Goal: Check status: Check status

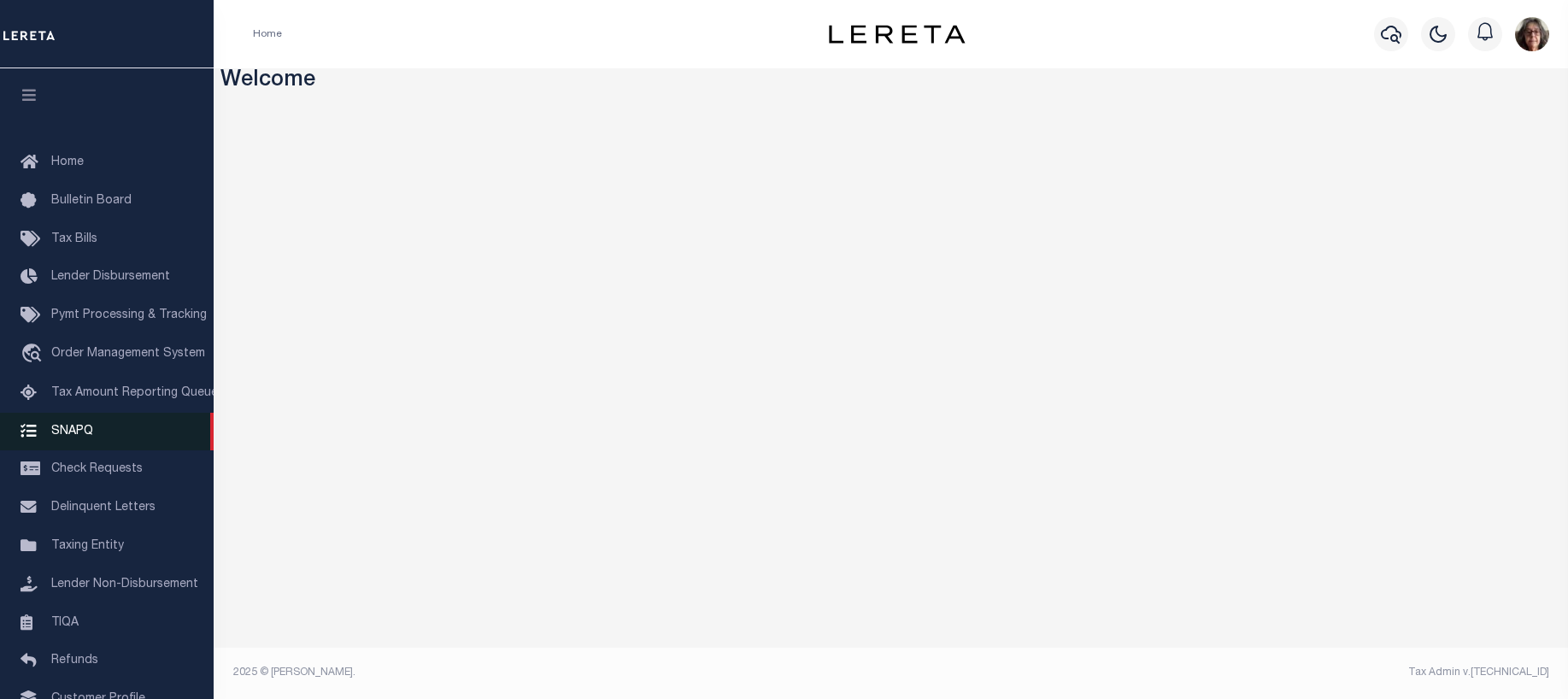
click at [80, 437] on span "SNAPQ" at bounding box center [72, 430] width 42 height 12
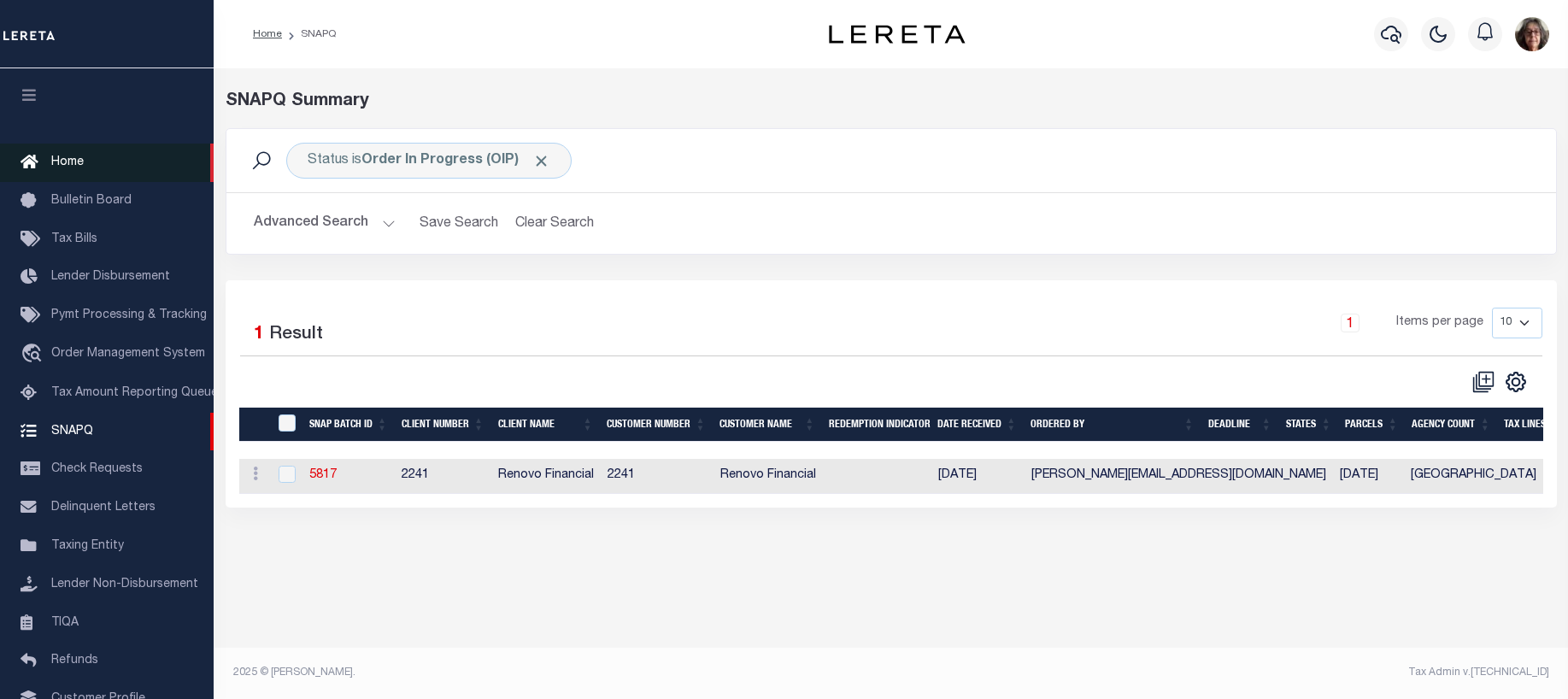
click at [66, 165] on span "Home" at bounding box center [68, 162] width 32 height 12
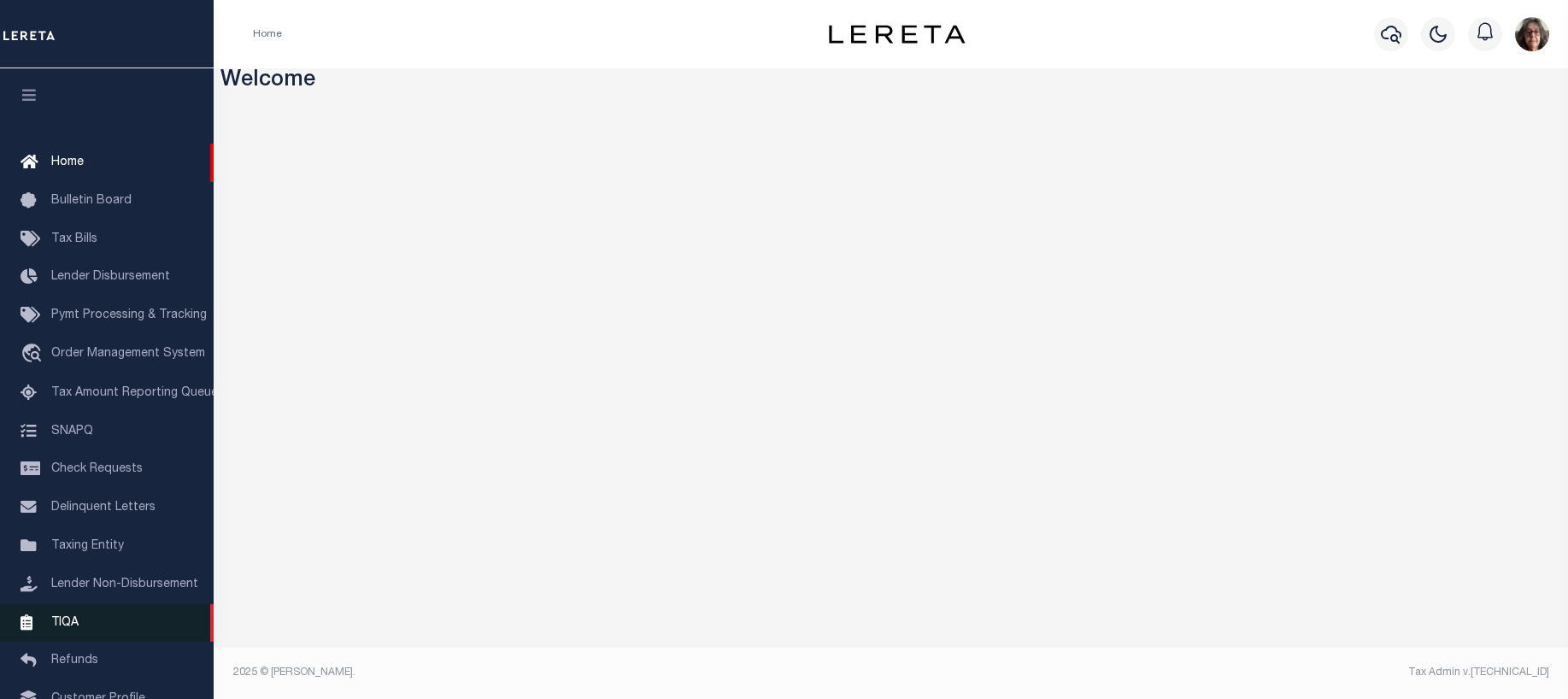
click at [68, 628] on span "TIQA" at bounding box center [65, 622] width 28 height 12
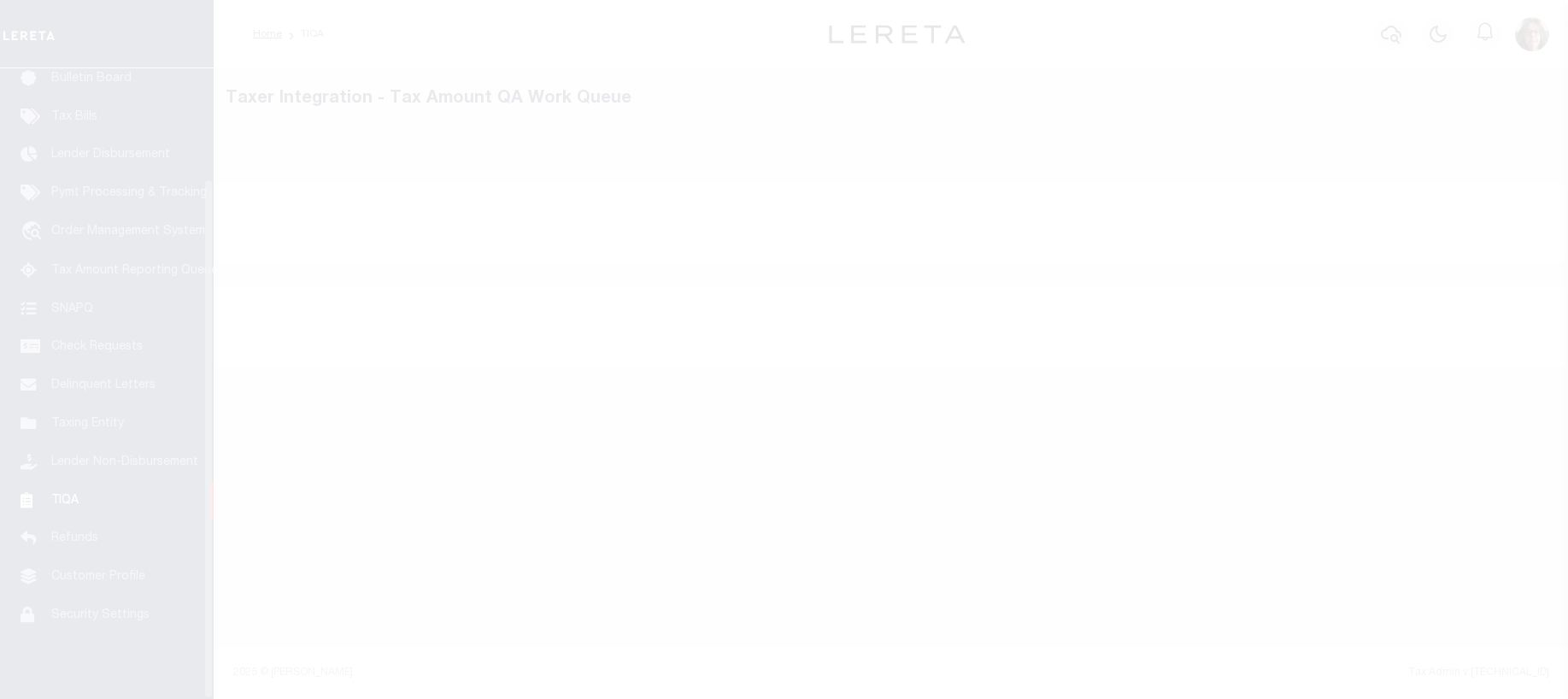
scroll to position [133, 0]
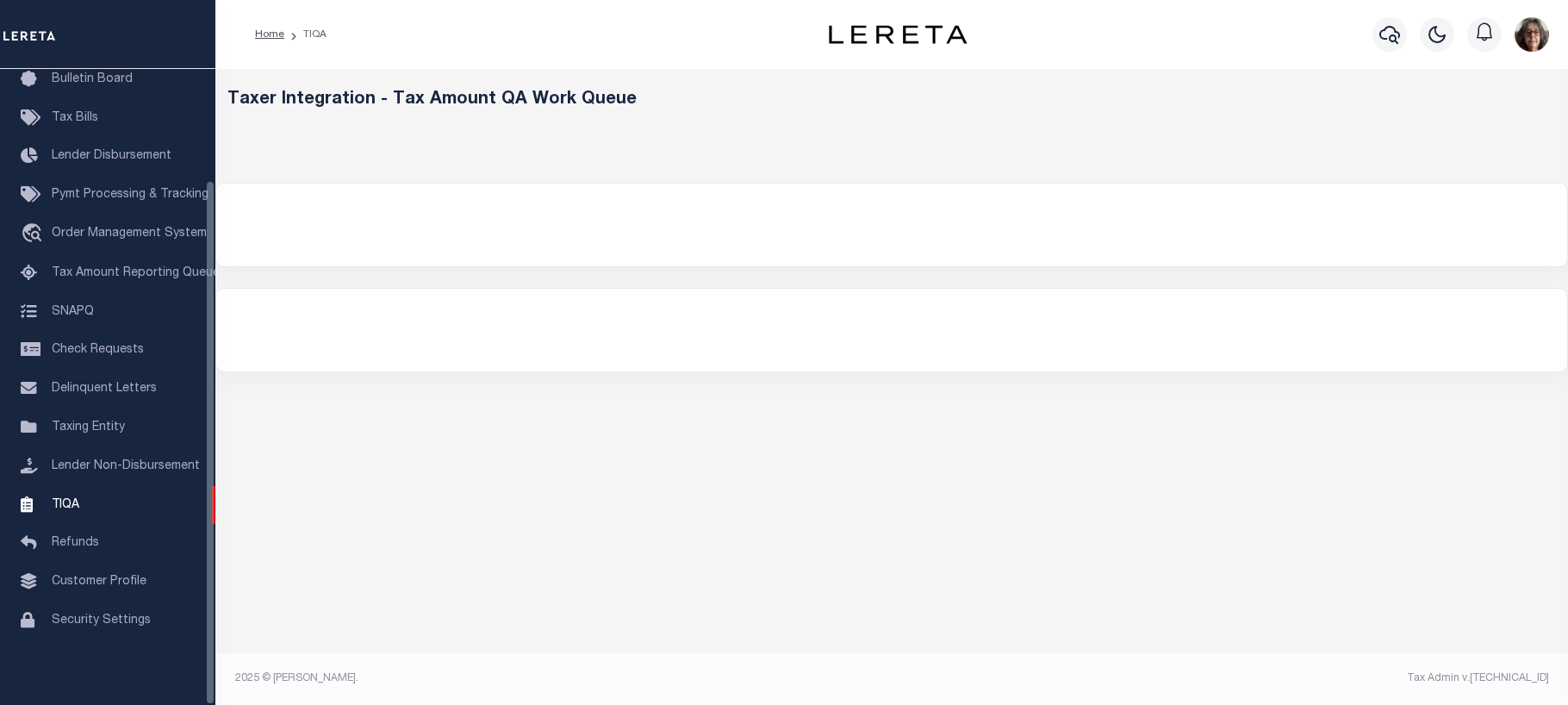
select select "200"
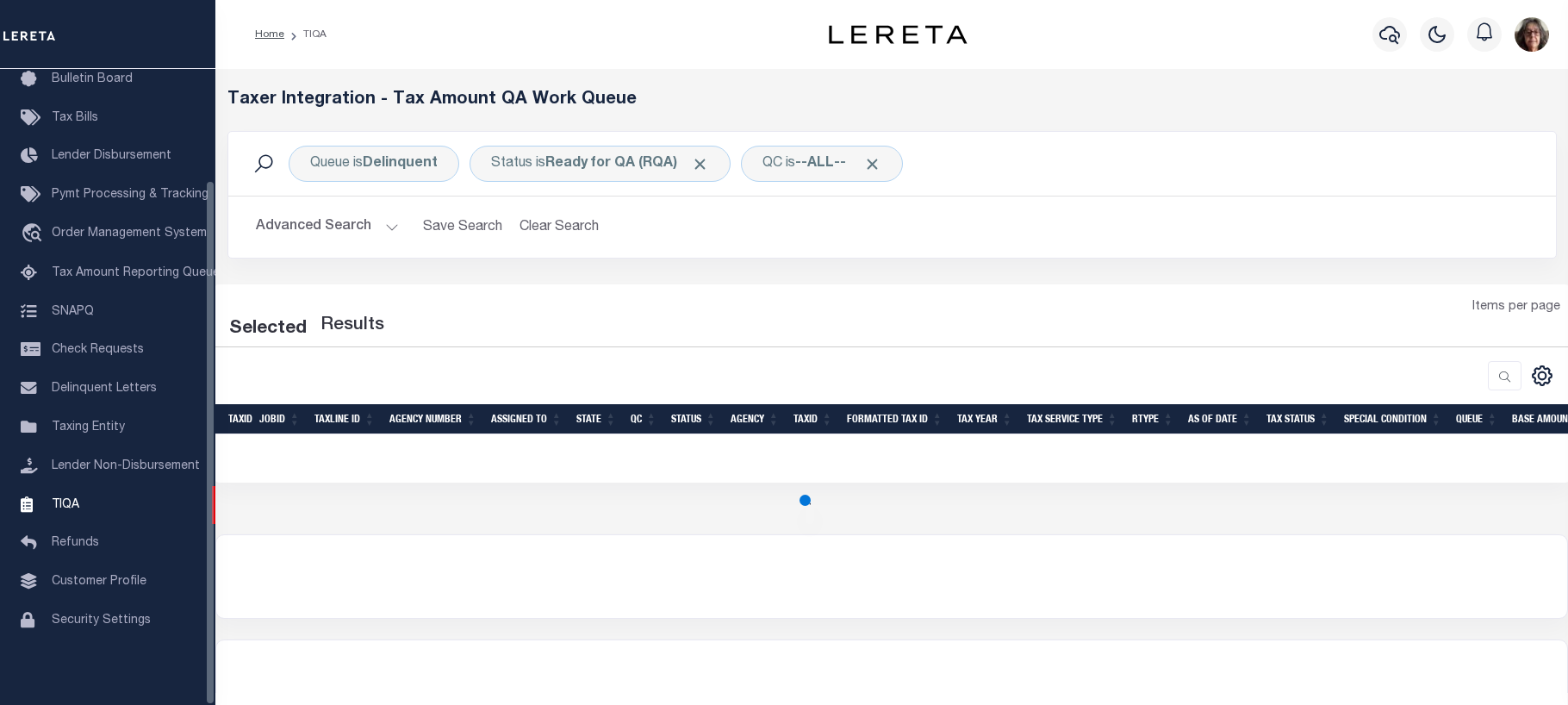
select select "200"
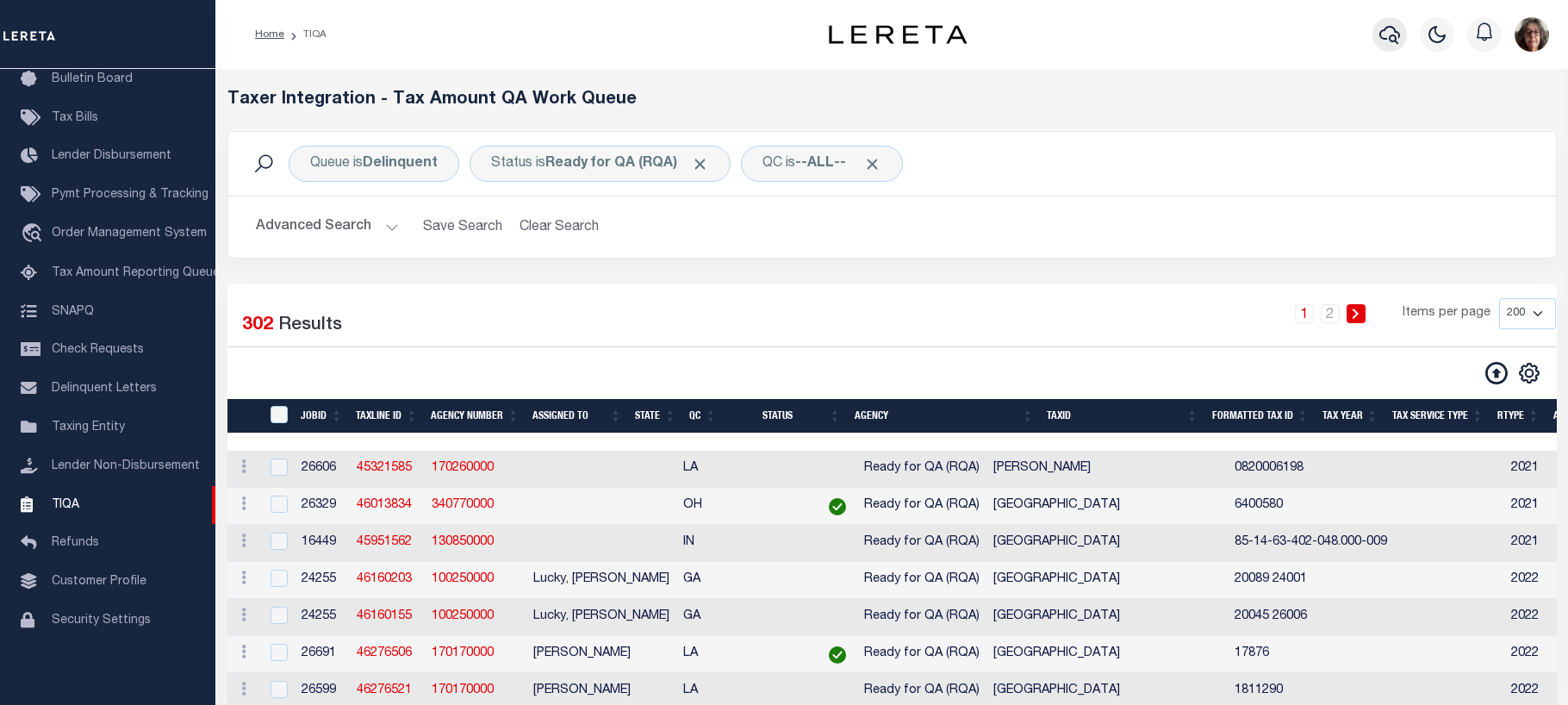
click at [1390, 28] on icon "button" at bounding box center [1390, 35] width 21 height 18
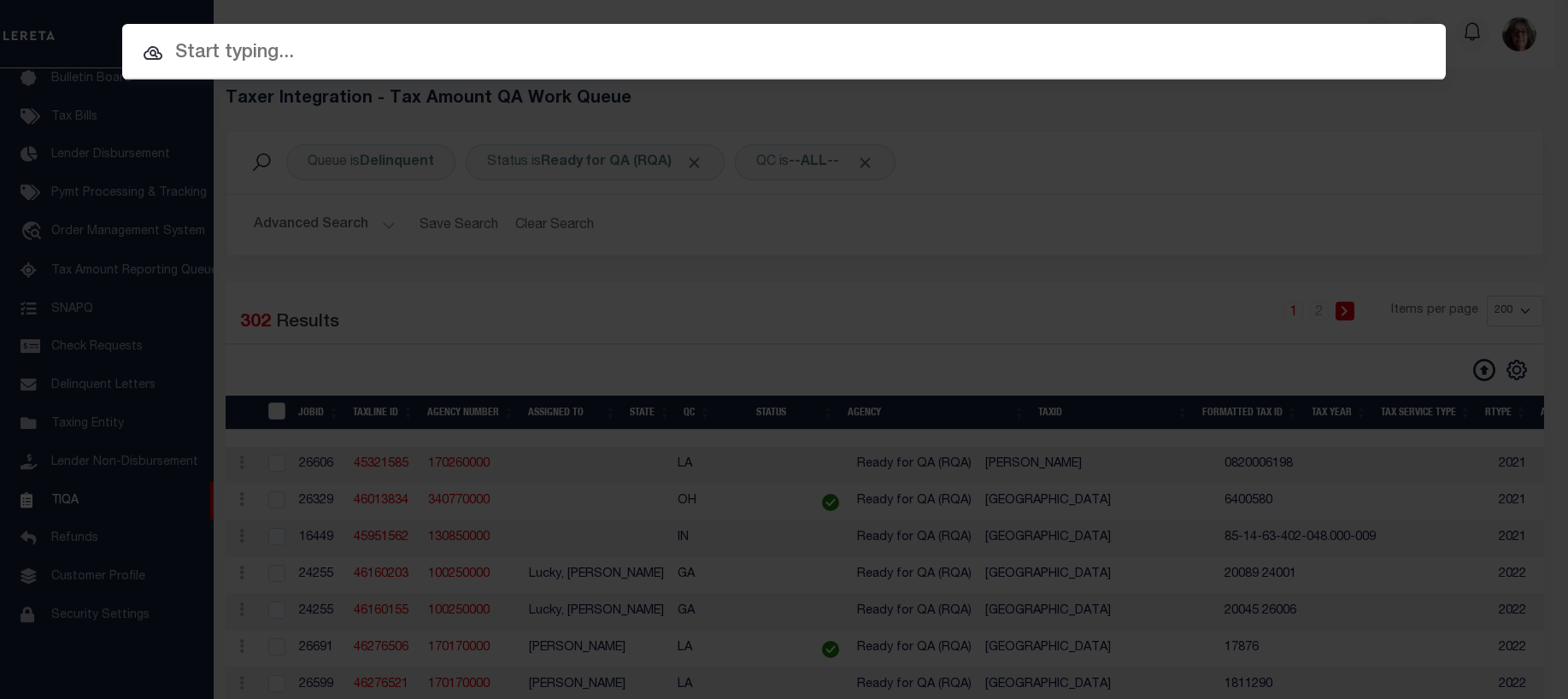
paste input "40001536"
type input "40001536"
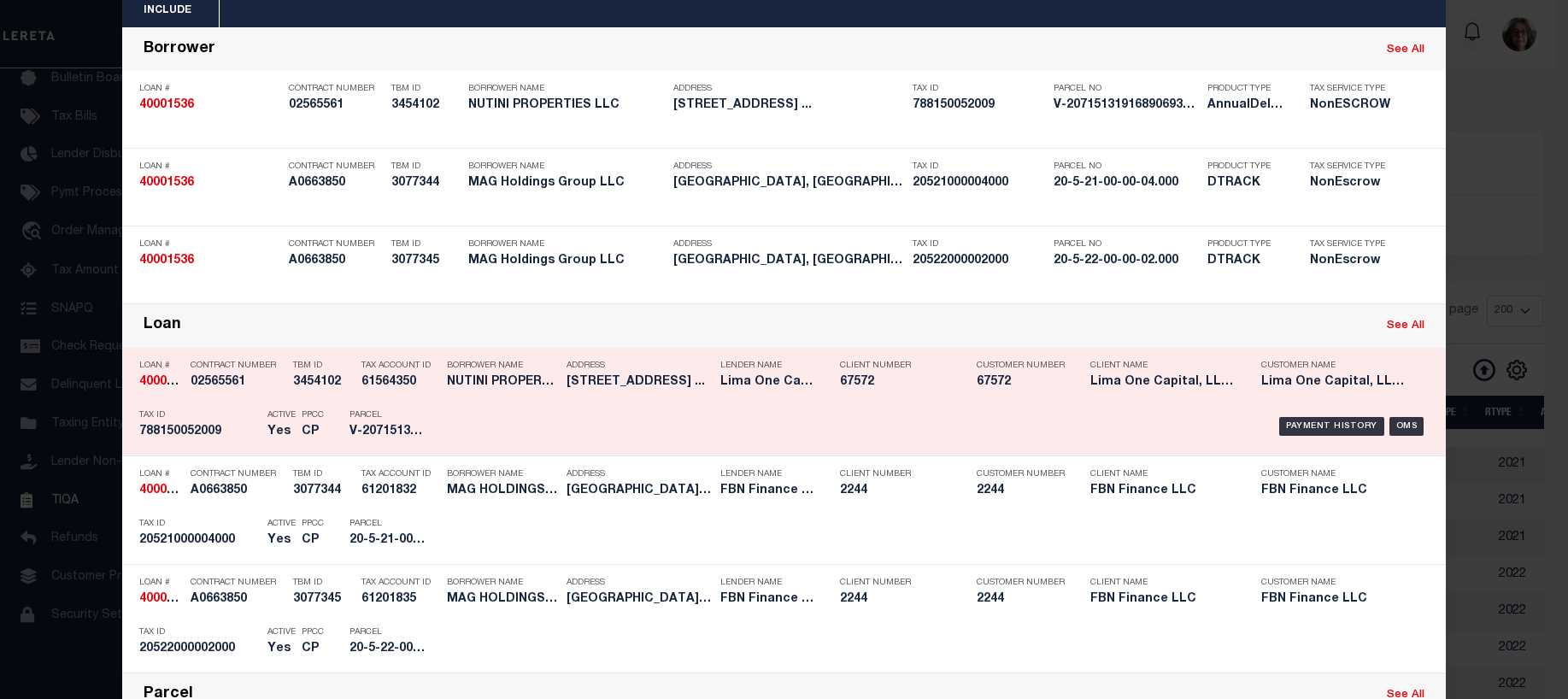
scroll to position [171, 0]
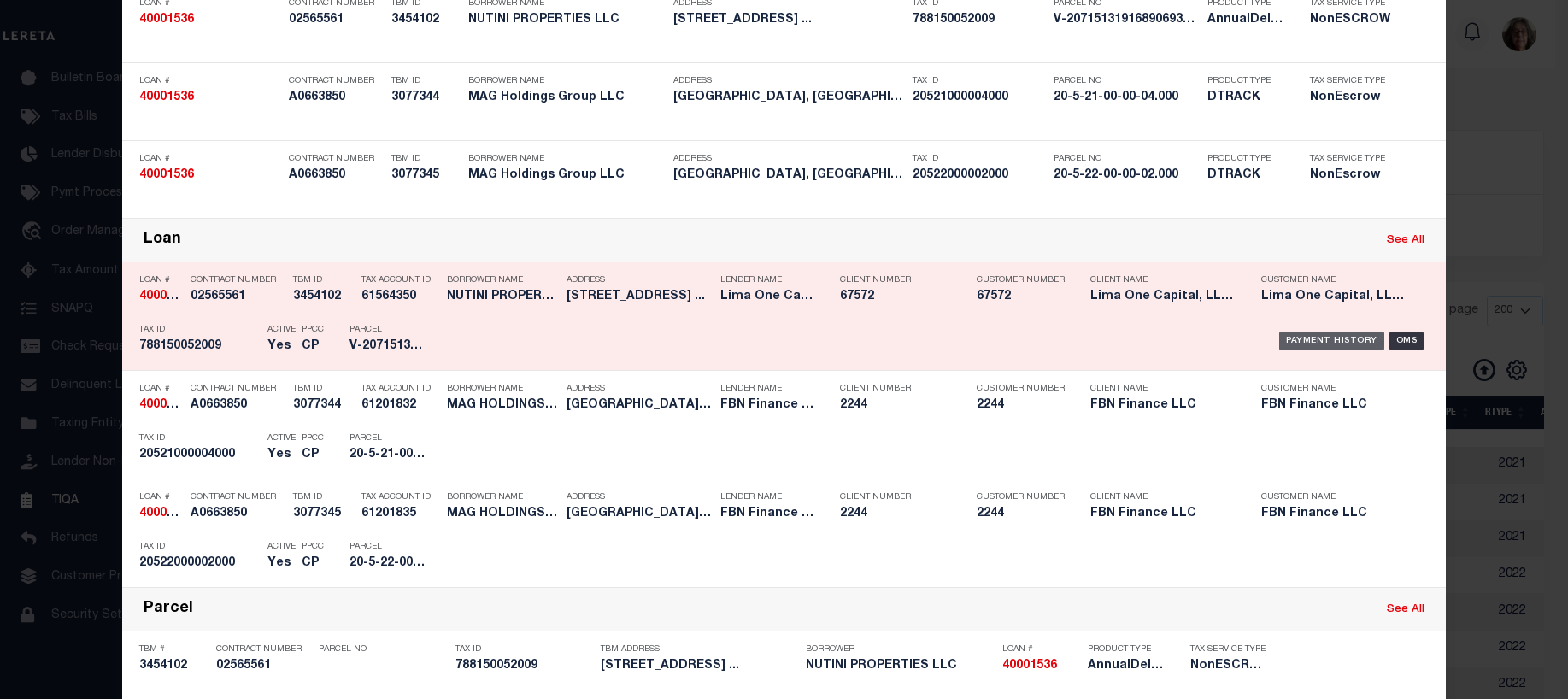
click at [1311, 340] on div "Payment History" at bounding box center [1332, 341] width 105 height 19
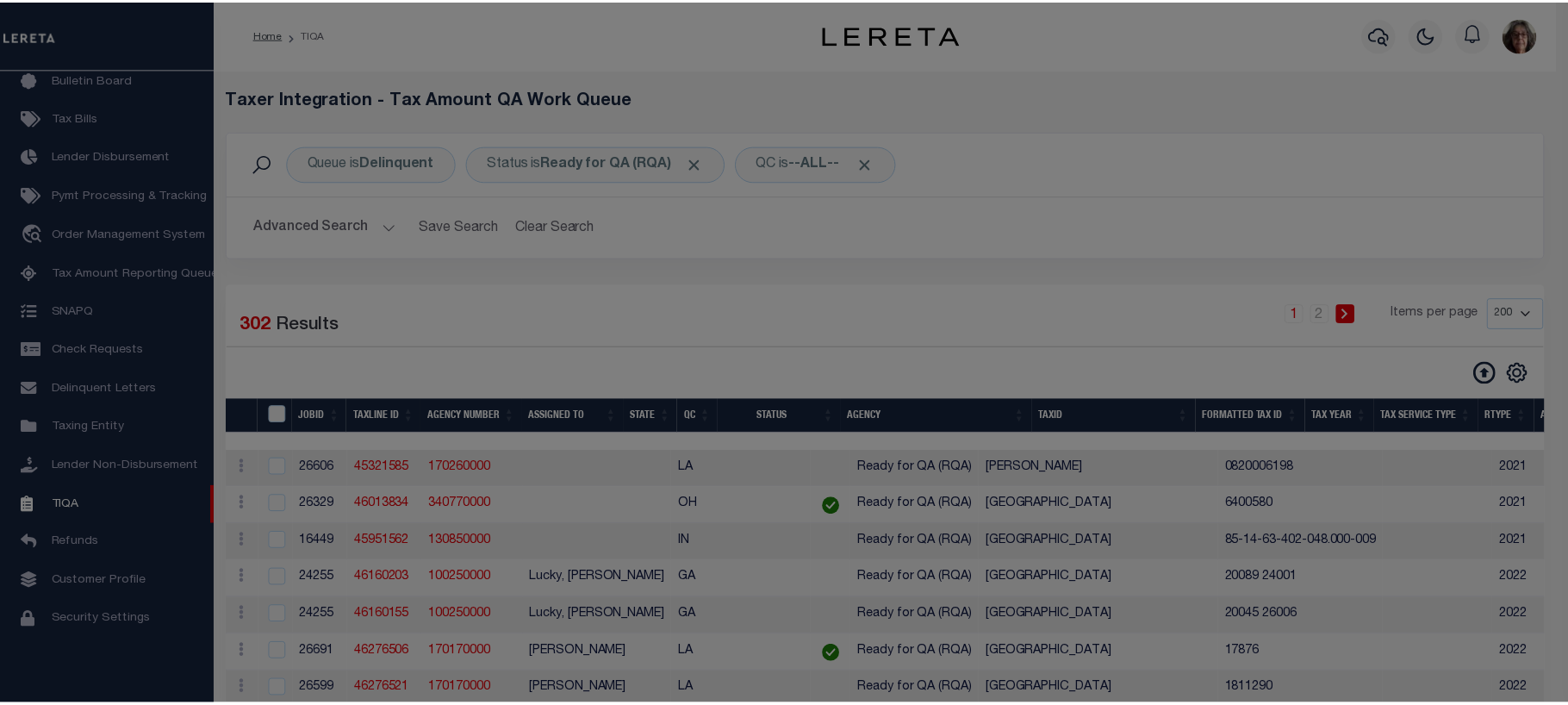
scroll to position [0, 0]
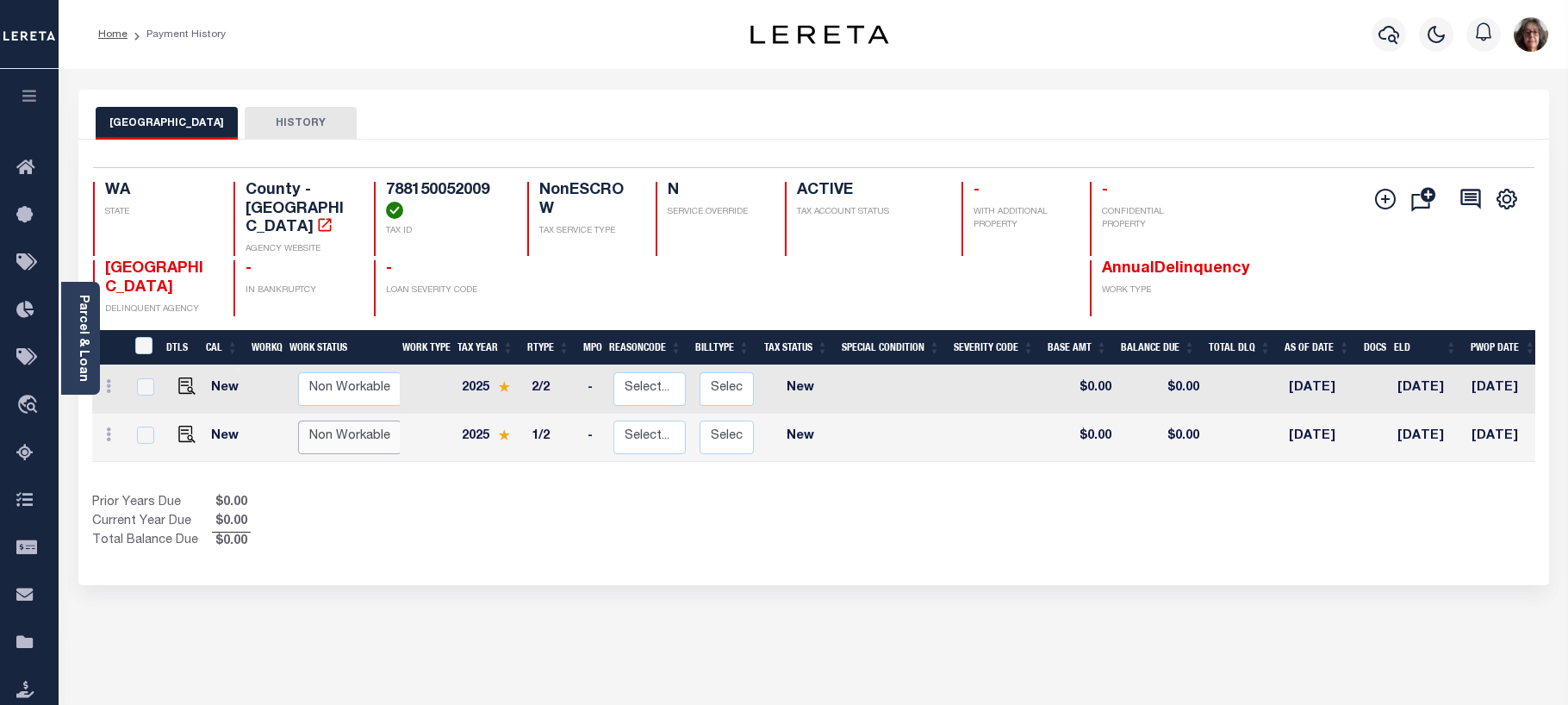
click at [356, 422] on select "Non Workable Workable" at bounding box center [350, 436] width 104 height 34
checkbox input "true"
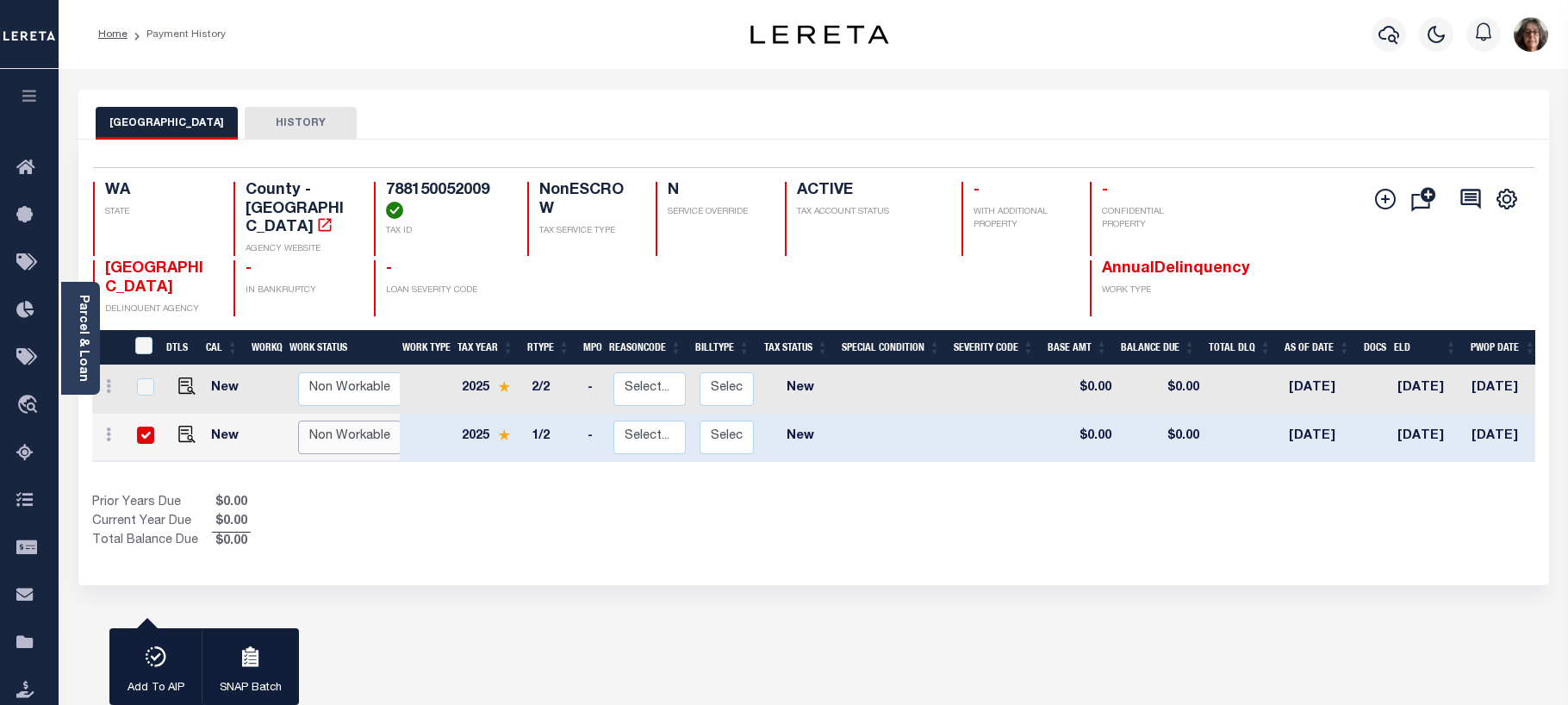
select select "false"
click at [298, 420] on select "Non Workable Workable" at bounding box center [350, 436] width 104 height 34
checkbox input "false"
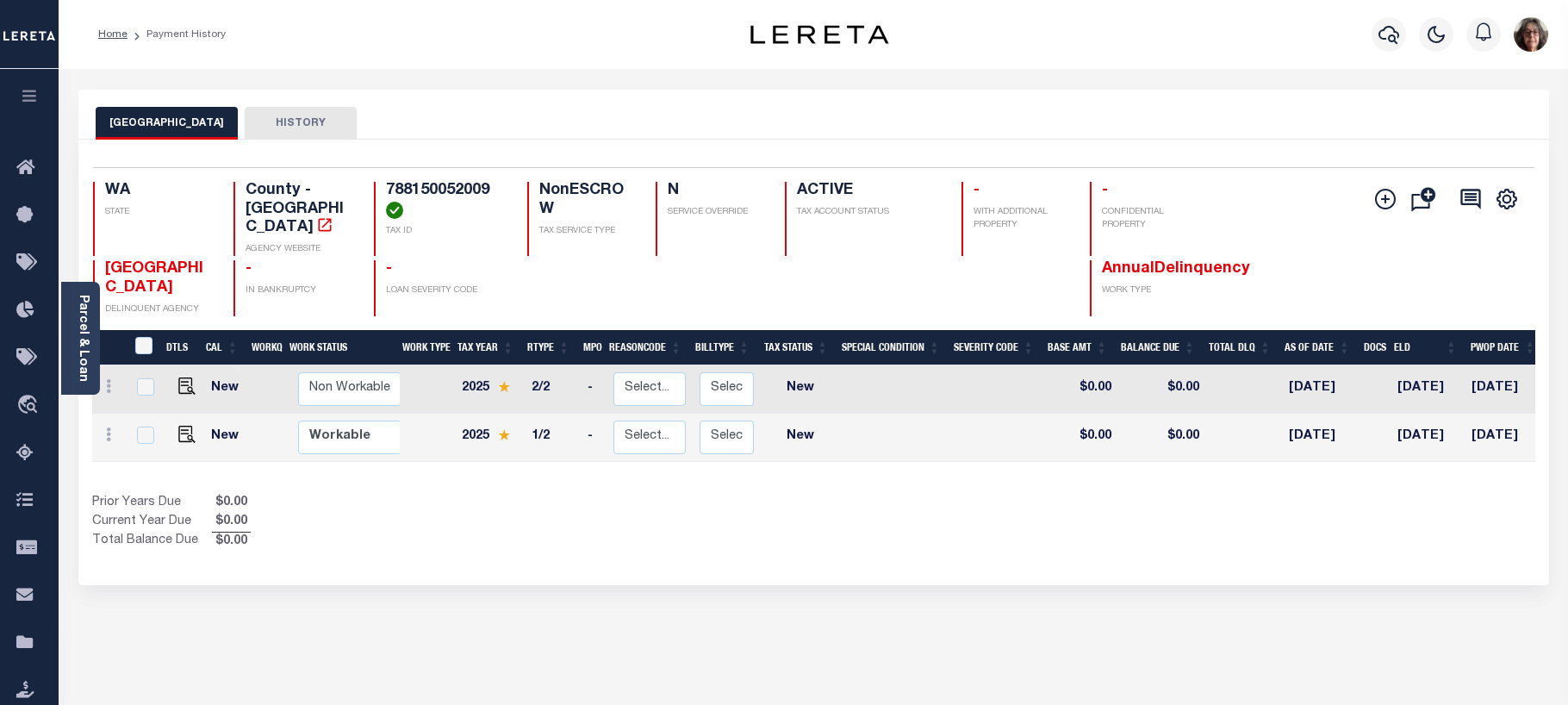
click at [381, 538] on div "1 Selected 2 Results 1 Items per page 25 50 100 WA STATE TAX ID" at bounding box center [813, 363] width 1470 height 445
click at [1381, 33] on icon "button" at bounding box center [1389, 35] width 21 height 18
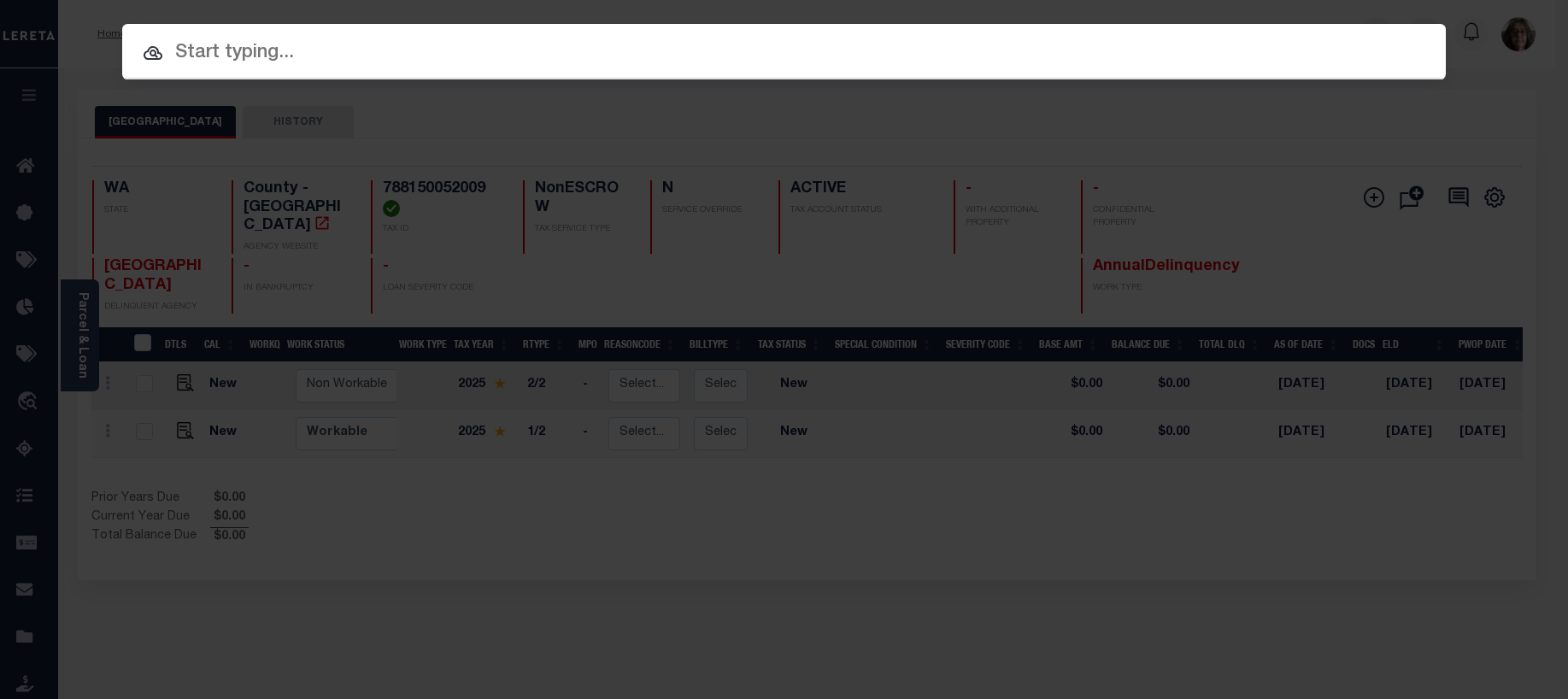
paste input "2555325"
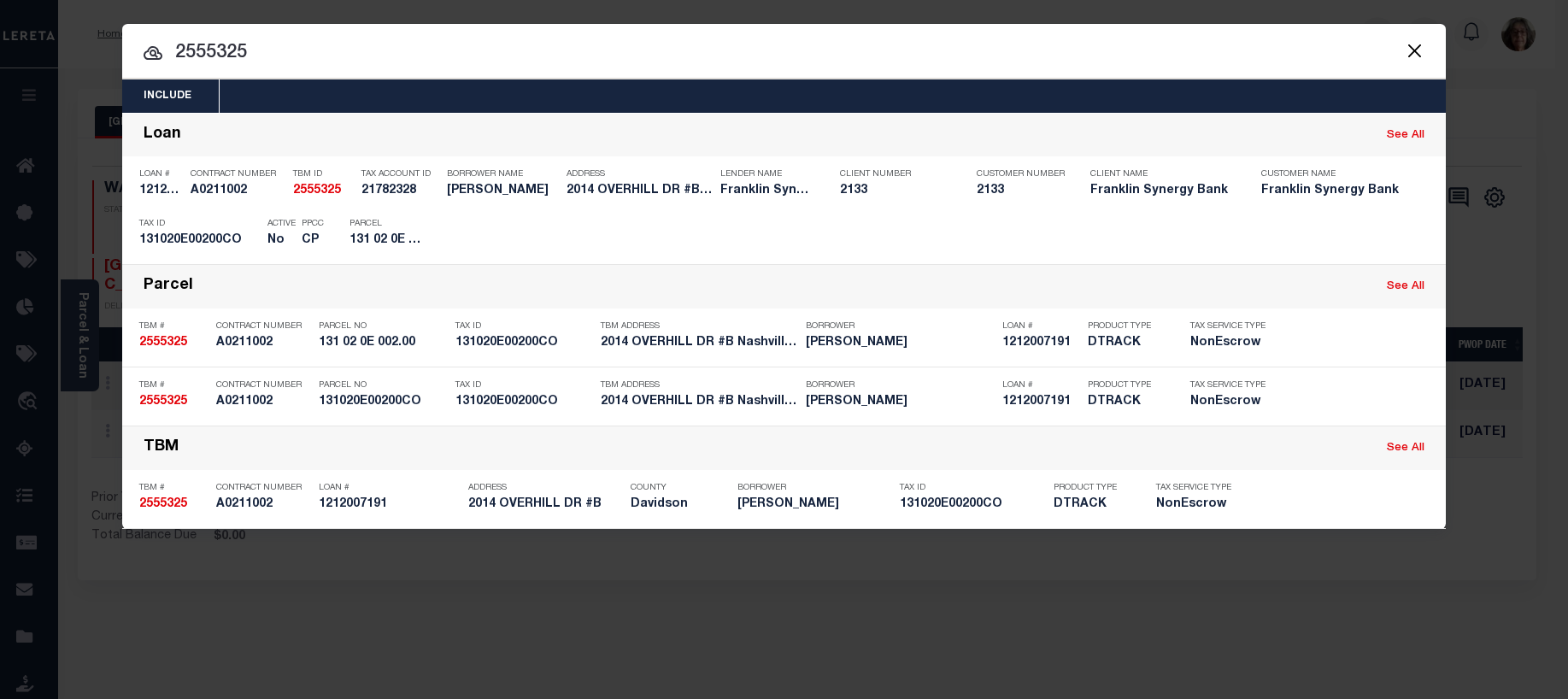
click at [828, 29] on div at bounding box center [784, 50] width 1324 height 54
drag, startPoint x: 177, startPoint y: 52, endPoint x: 249, endPoint y: 46, distance: 72.2
click at [249, 46] on input "2555325" at bounding box center [784, 52] width 1324 height 29
paste input "881869"
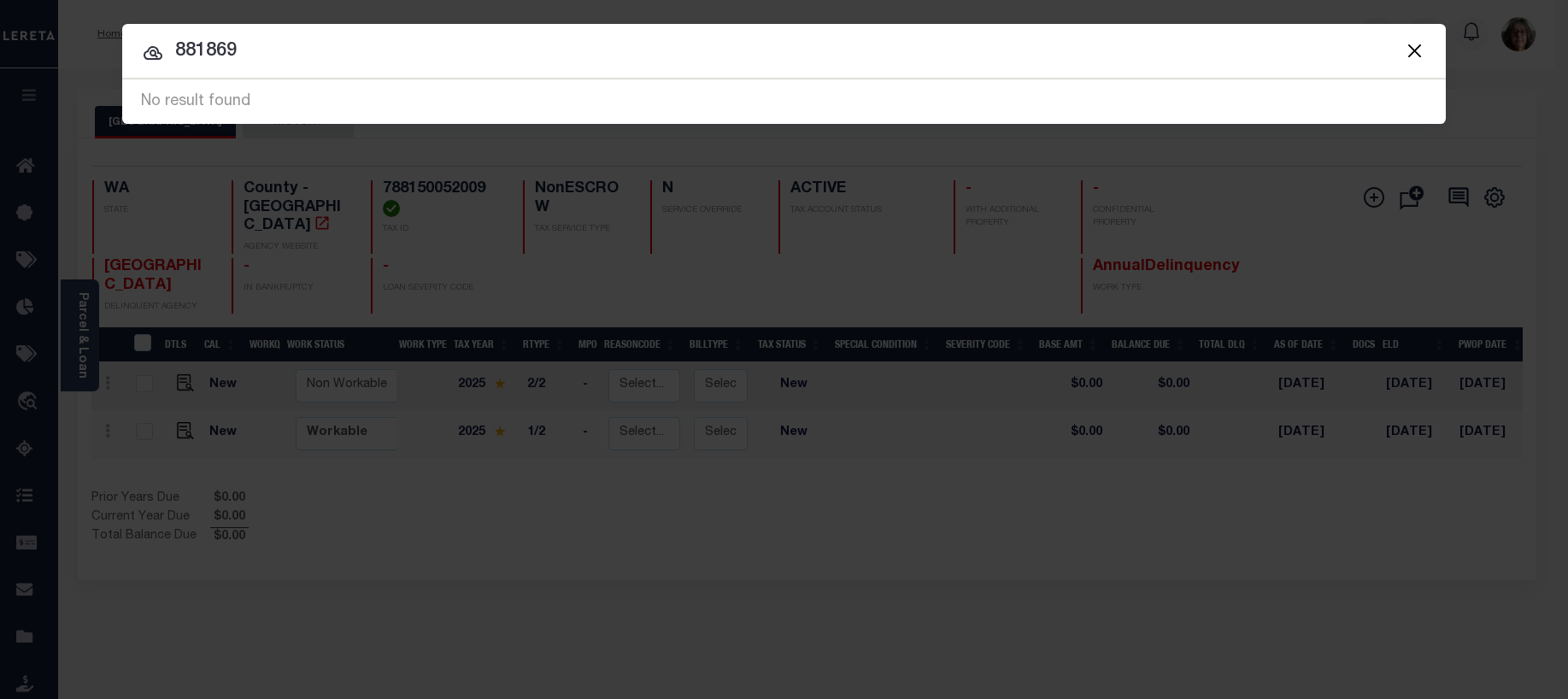
drag, startPoint x: 761, startPoint y: 53, endPoint x: 748, endPoint y: 53, distance: 13.0
click at [761, 53] on input "881869" at bounding box center [784, 51] width 1324 height 29
drag, startPoint x: 179, startPoint y: 54, endPoint x: 248, endPoint y: 50, distance: 69.1
click at [248, 50] on input "881869" at bounding box center [784, 51] width 1324 height 29
paste input "0002555325"
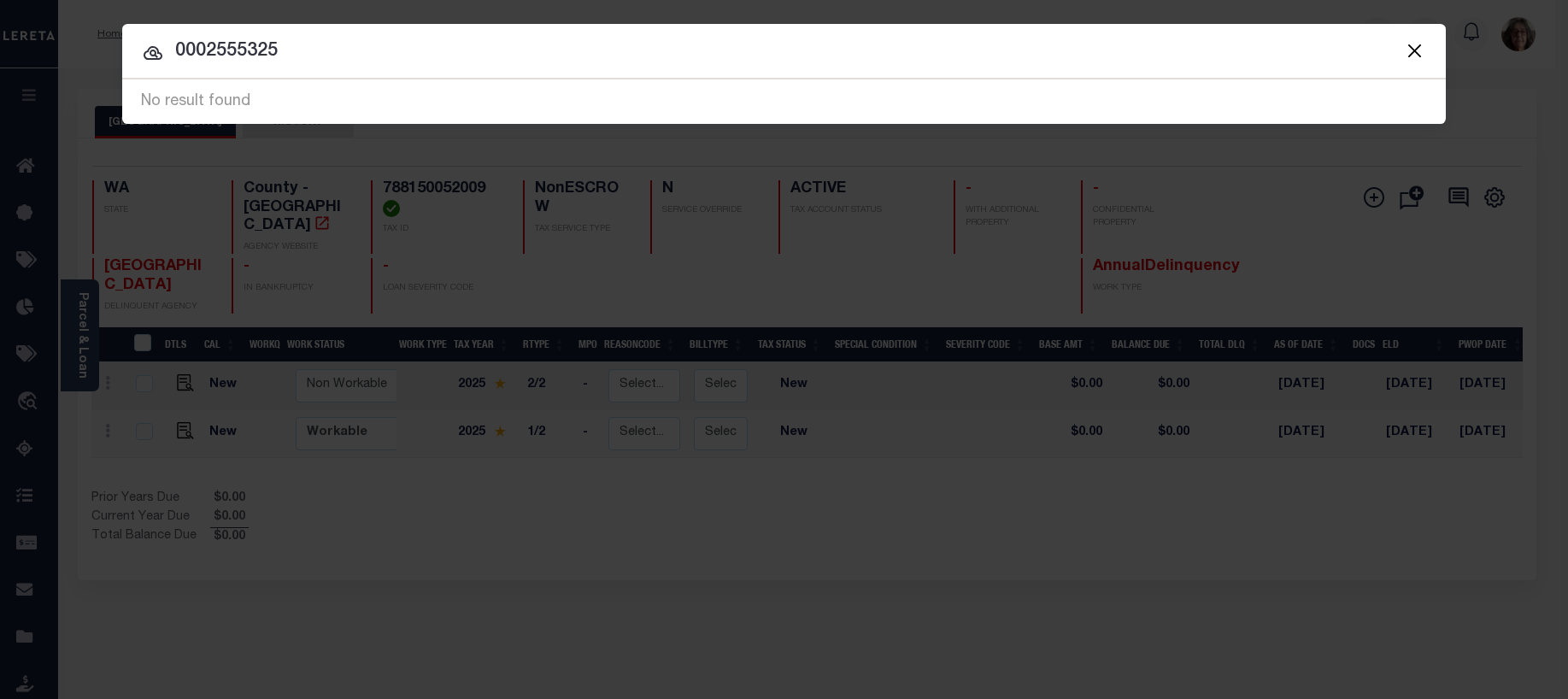
drag, startPoint x: 299, startPoint y: 46, endPoint x: 151, endPoint y: 35, distance: 148.4
click at [151, 35] on div "Include Loans TBM Customers Borrowers Payments (Lender Non-Disb) Payments (Lend…" at bounding box center [784, 73] width 1324 height 100
type input "115840"
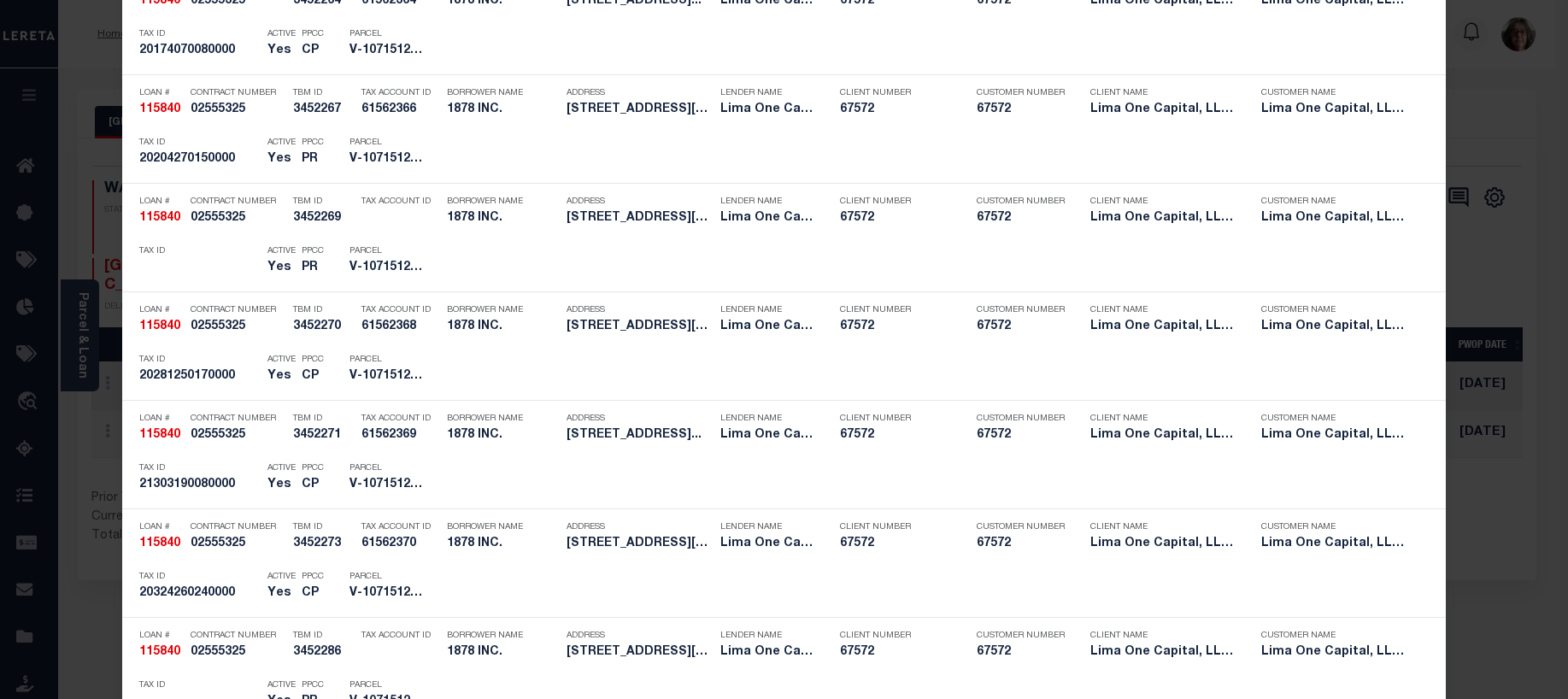
scroll to position [2307, 0]
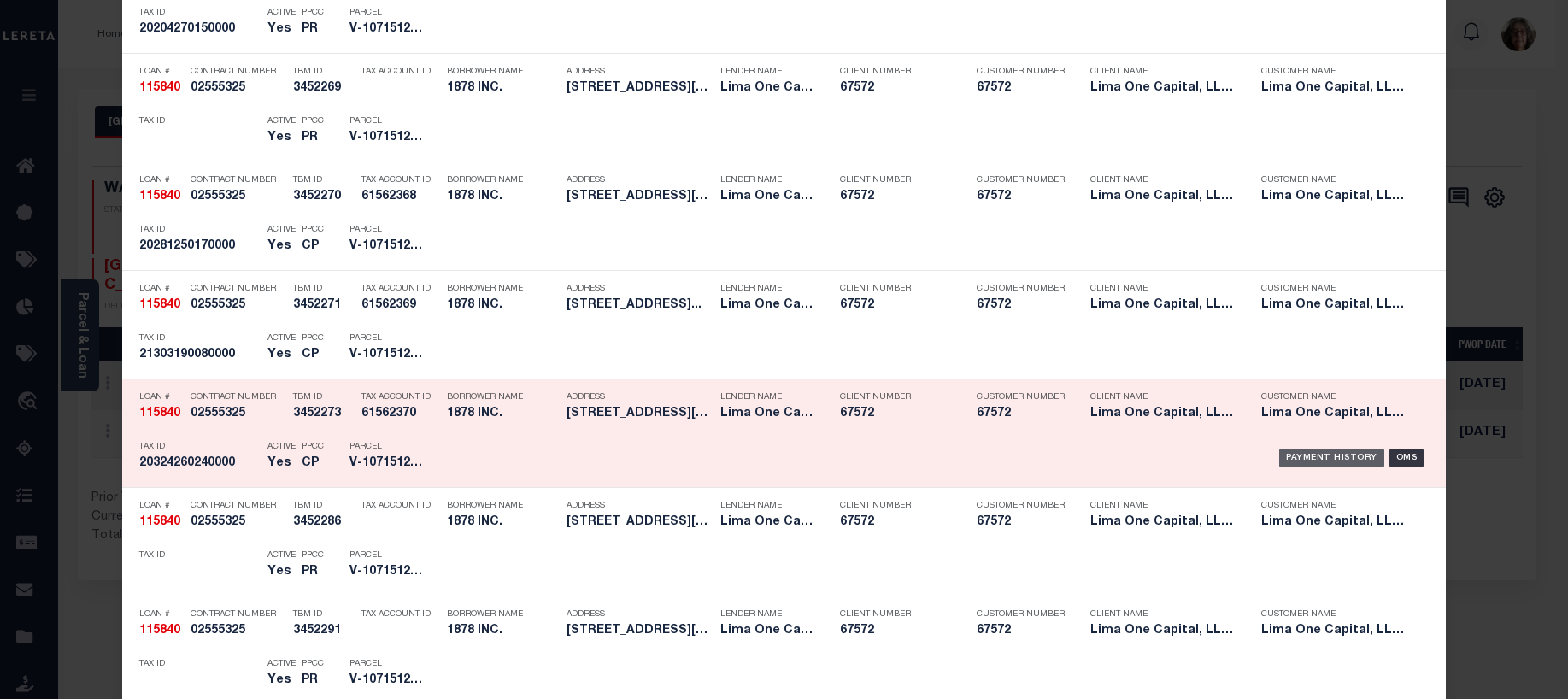
click at [1322, 463] on div "Payment History" at bounding box center [1332, 458] width 105 height 19
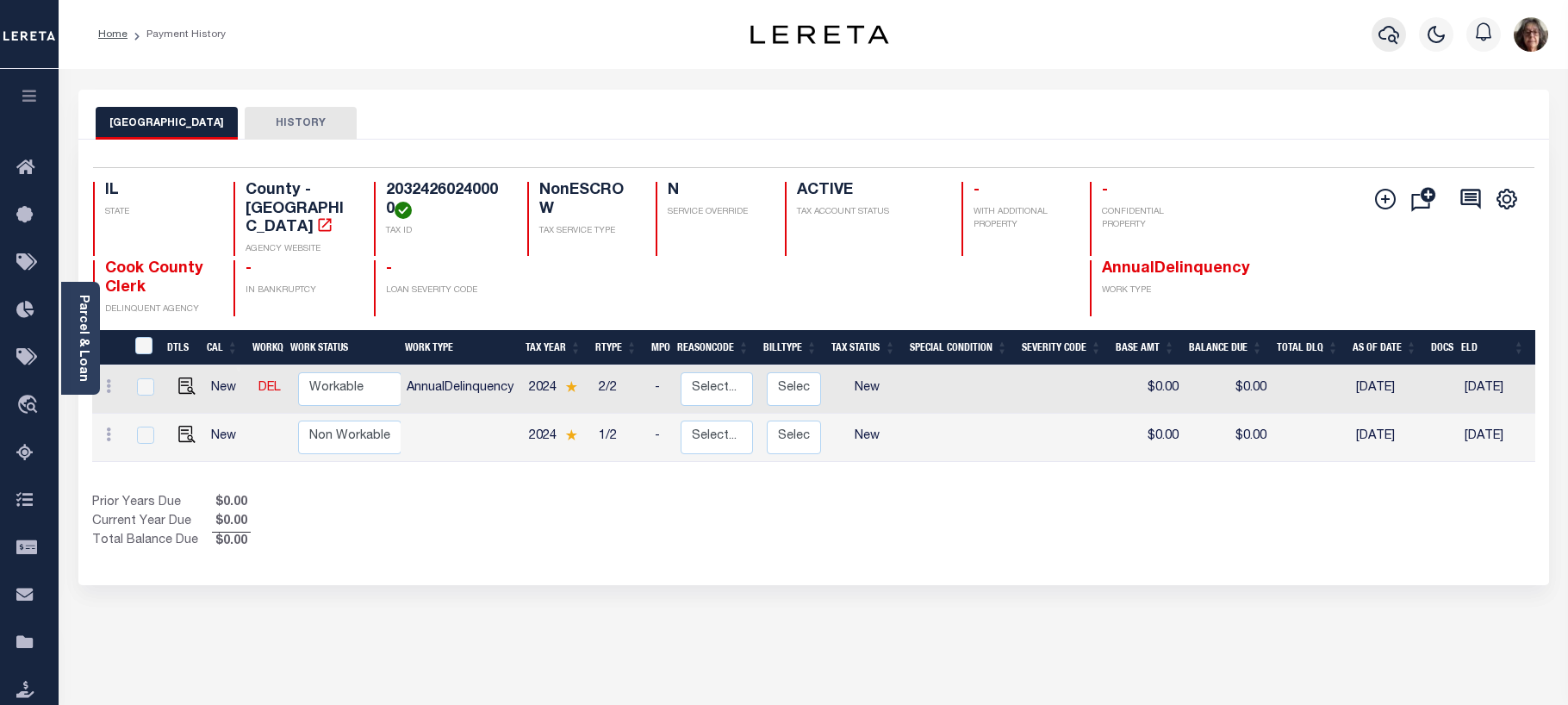
click at [1389, 35] on icon "button" at bounding box center [1389, 35] width 21 height 21
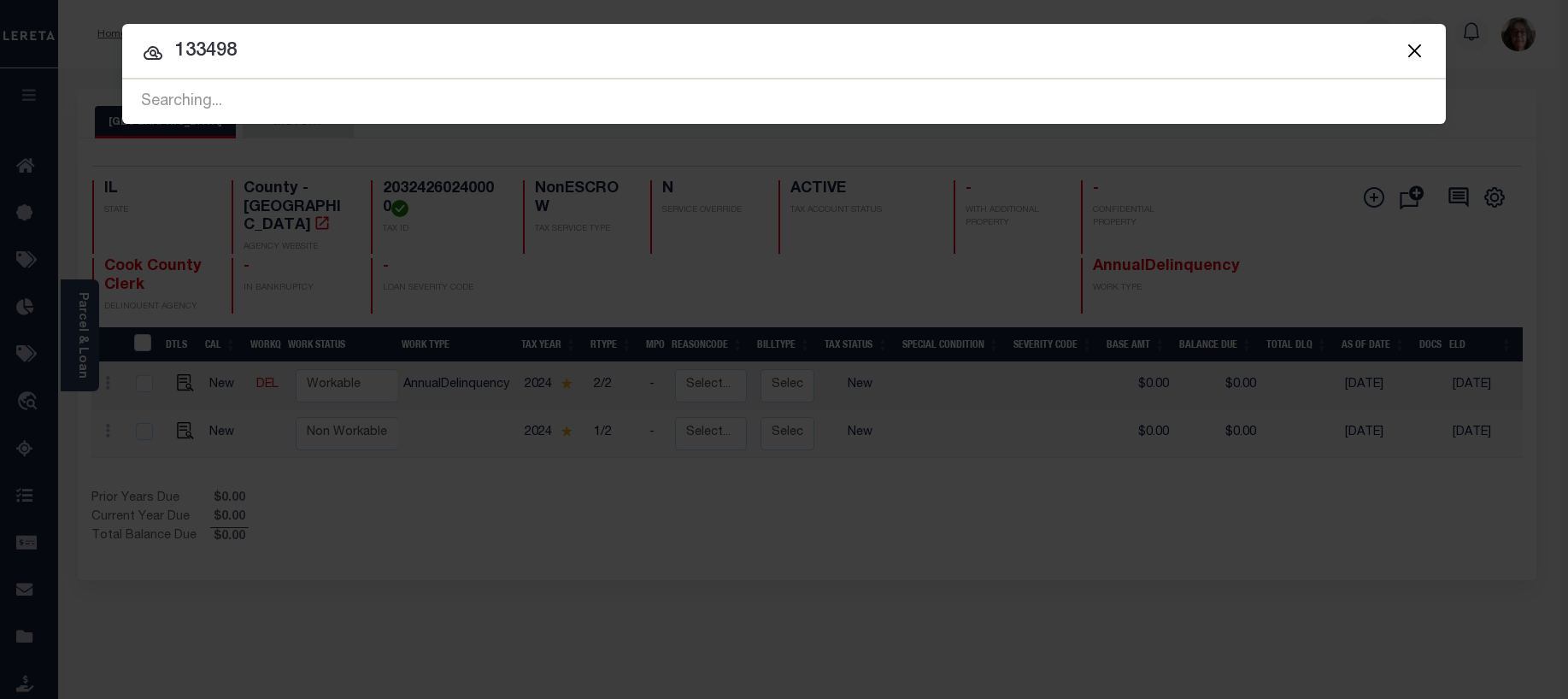
type input "133498"
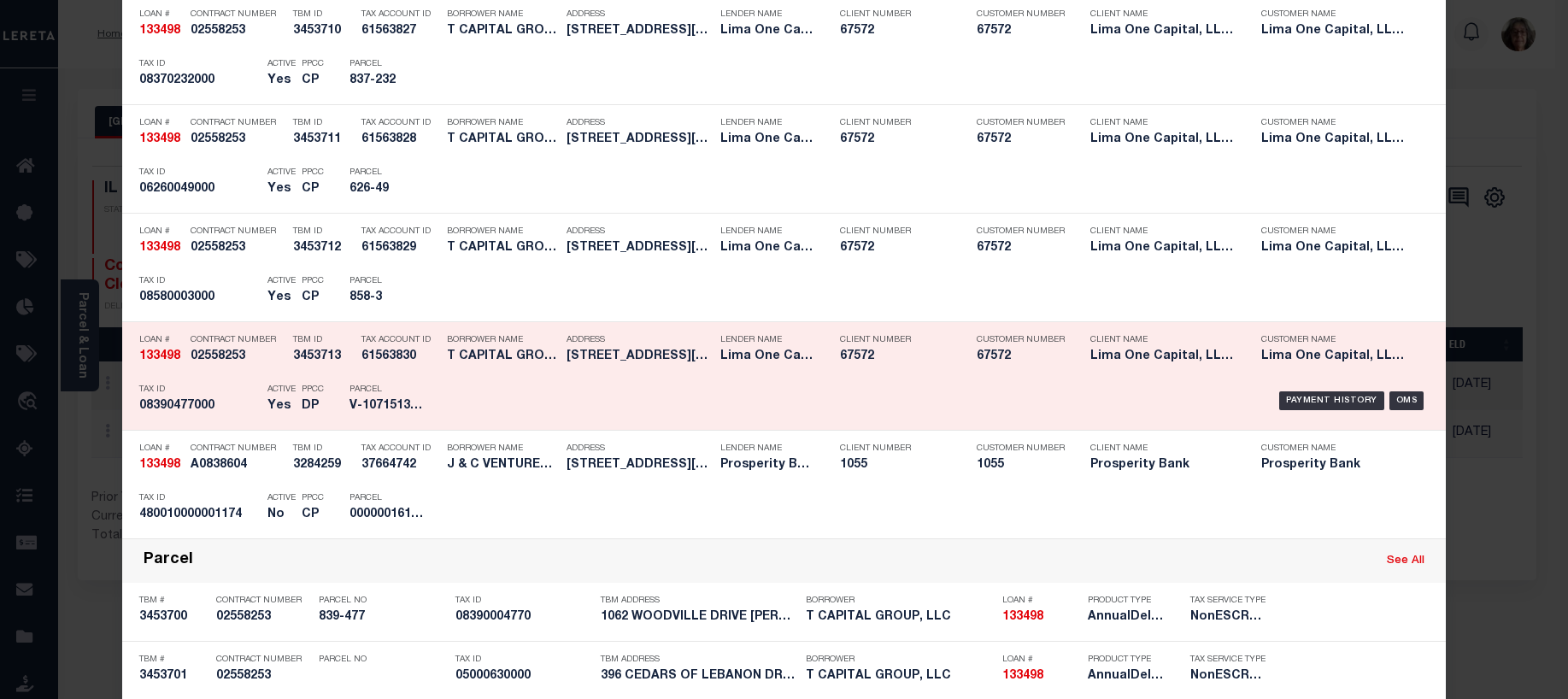
scroll to position [2649, 0]
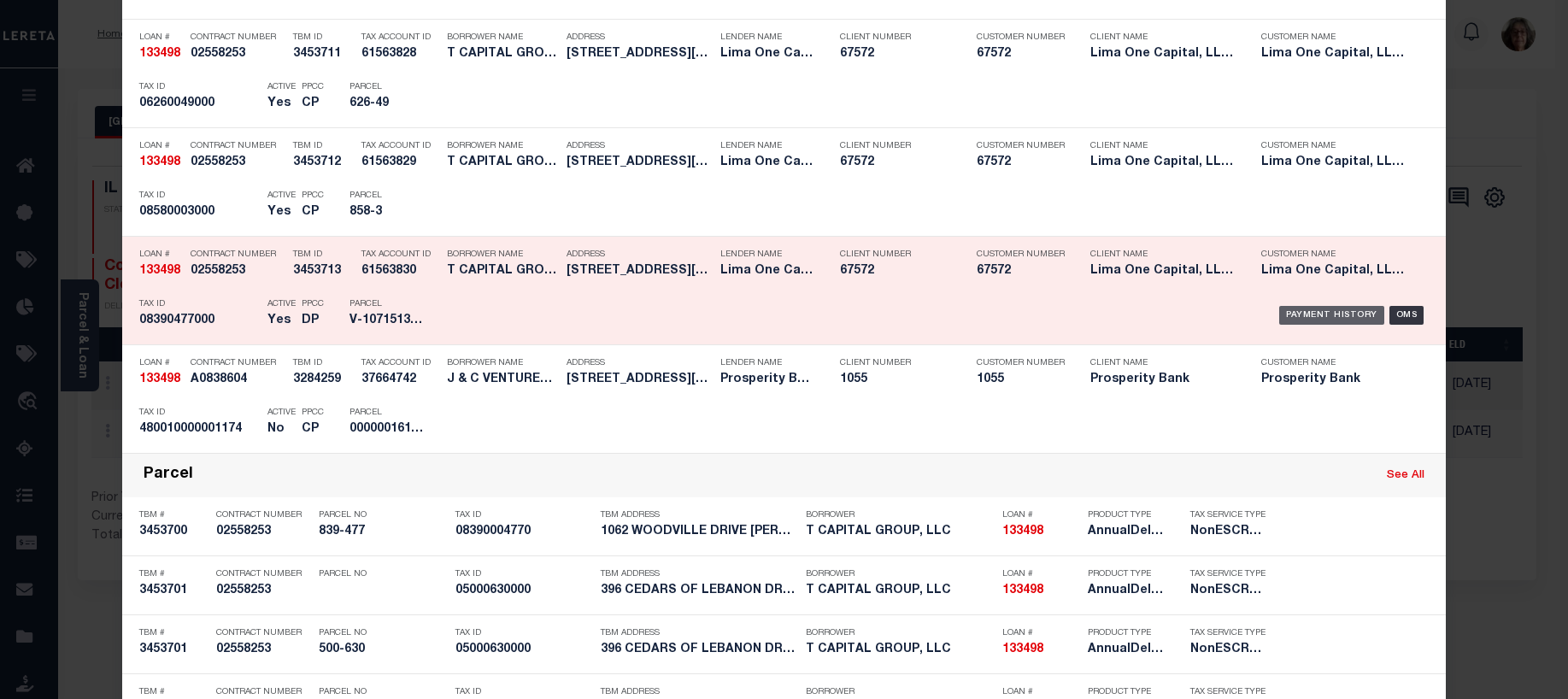
click at [1314, 315] on div "Payment History" at bounding box center [1332, 316] width 105 height 19
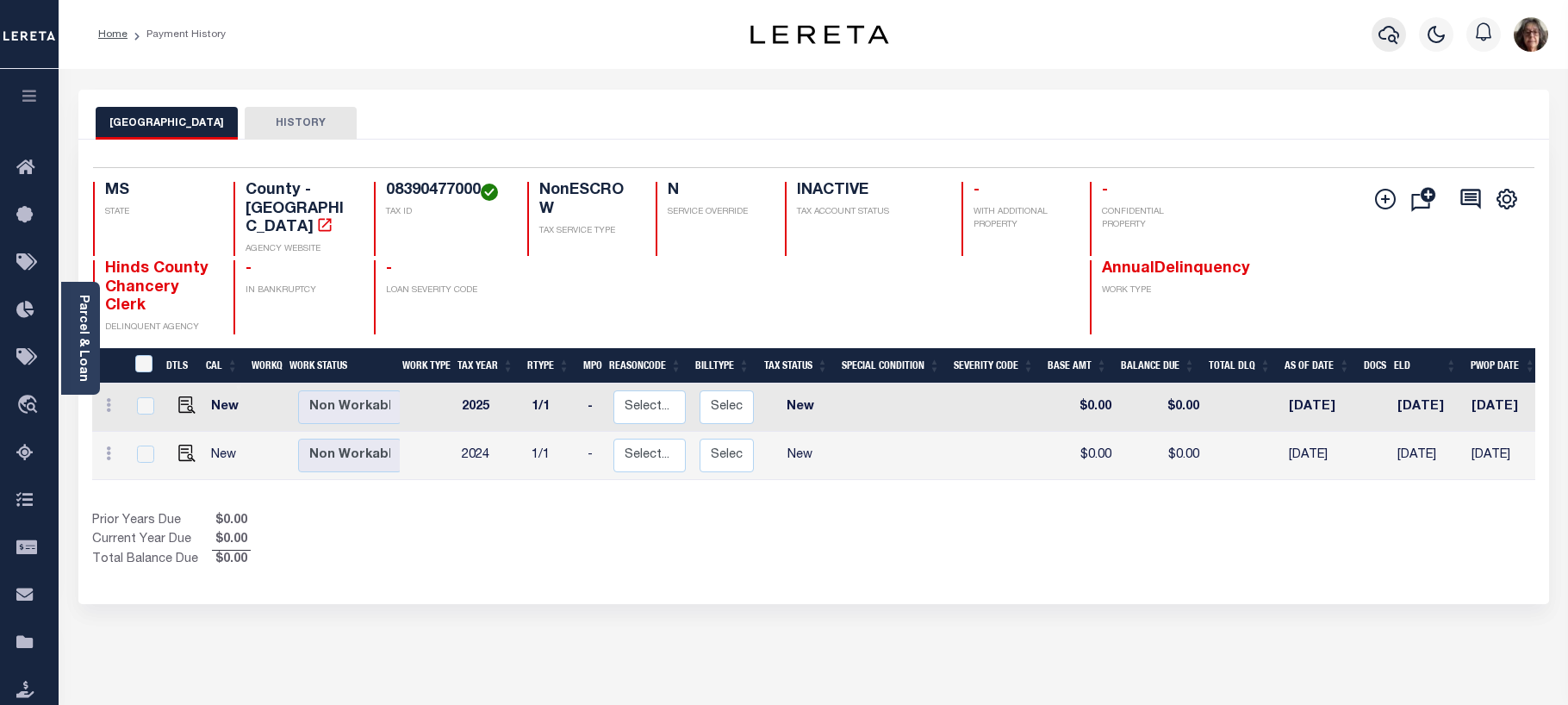
click at [1393, 35] on icon "button" at bounding box center [1389, 35] width 21 height 21
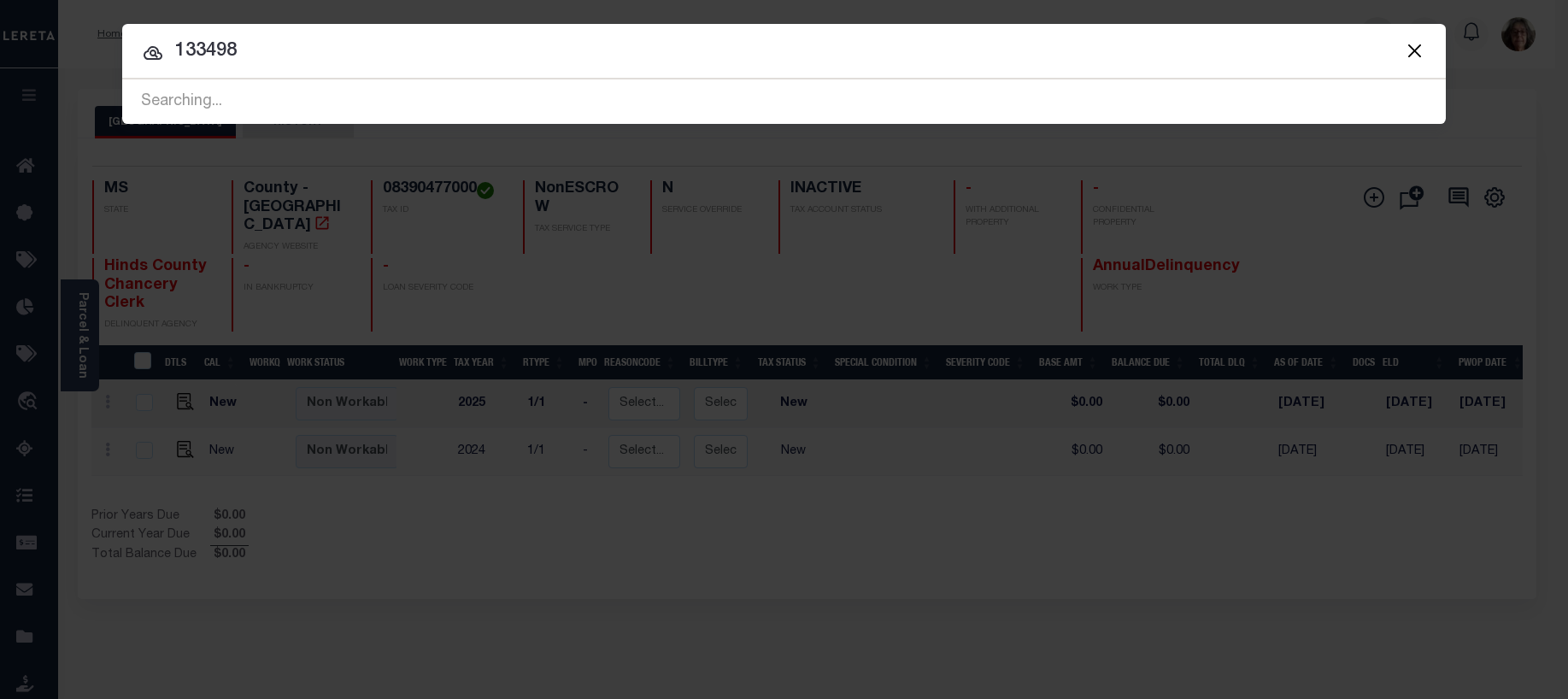
type input "133498"
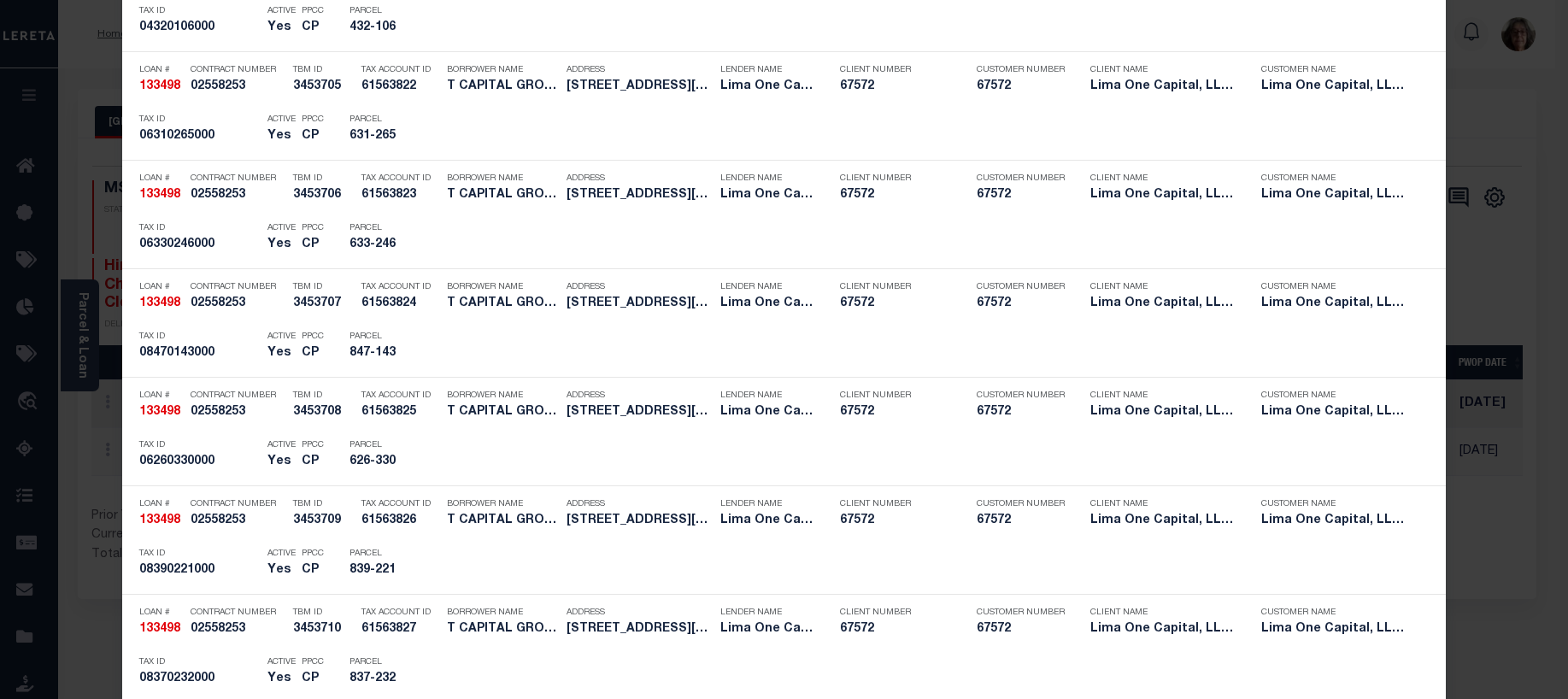
scroll to position [1879, 0]
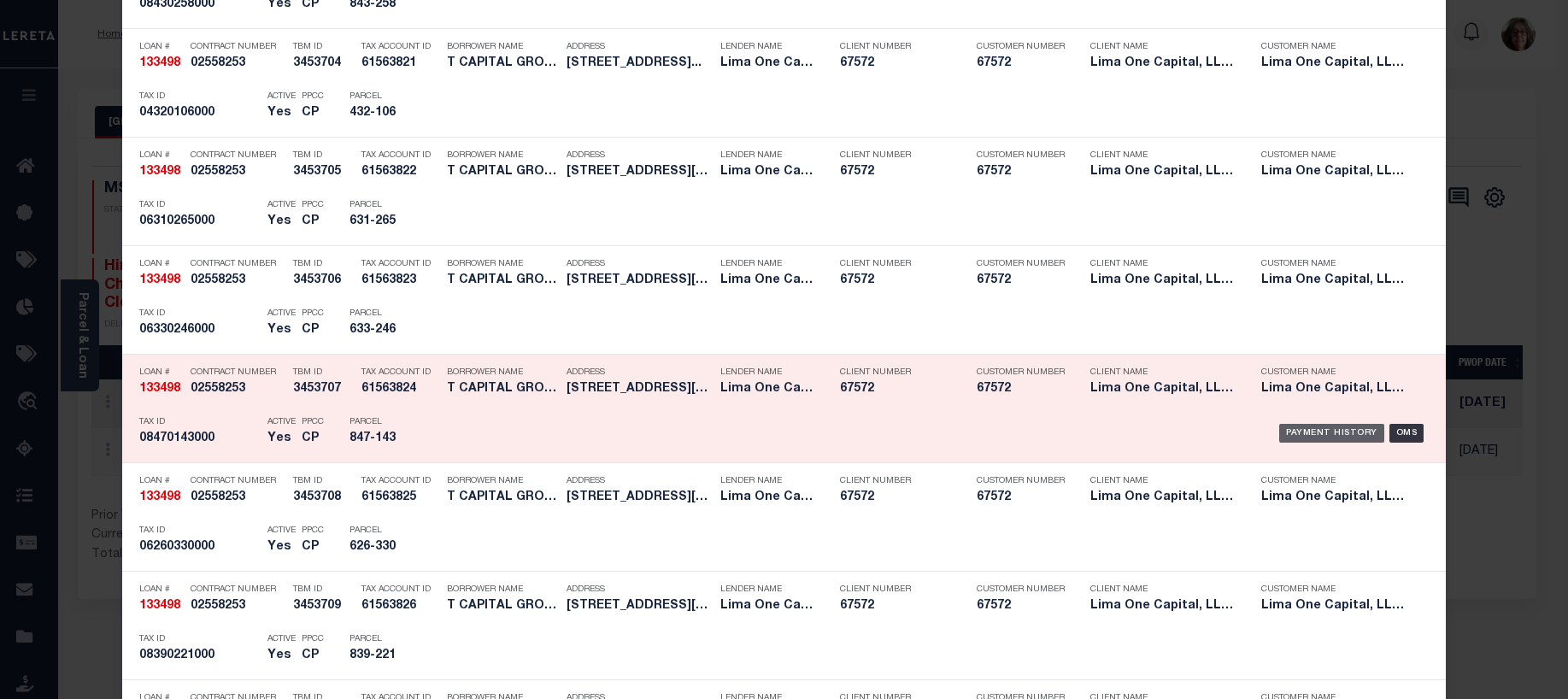
click at [1323, 434] on div "Payment History" at bounding box center [1332, 434] width 105 height 19
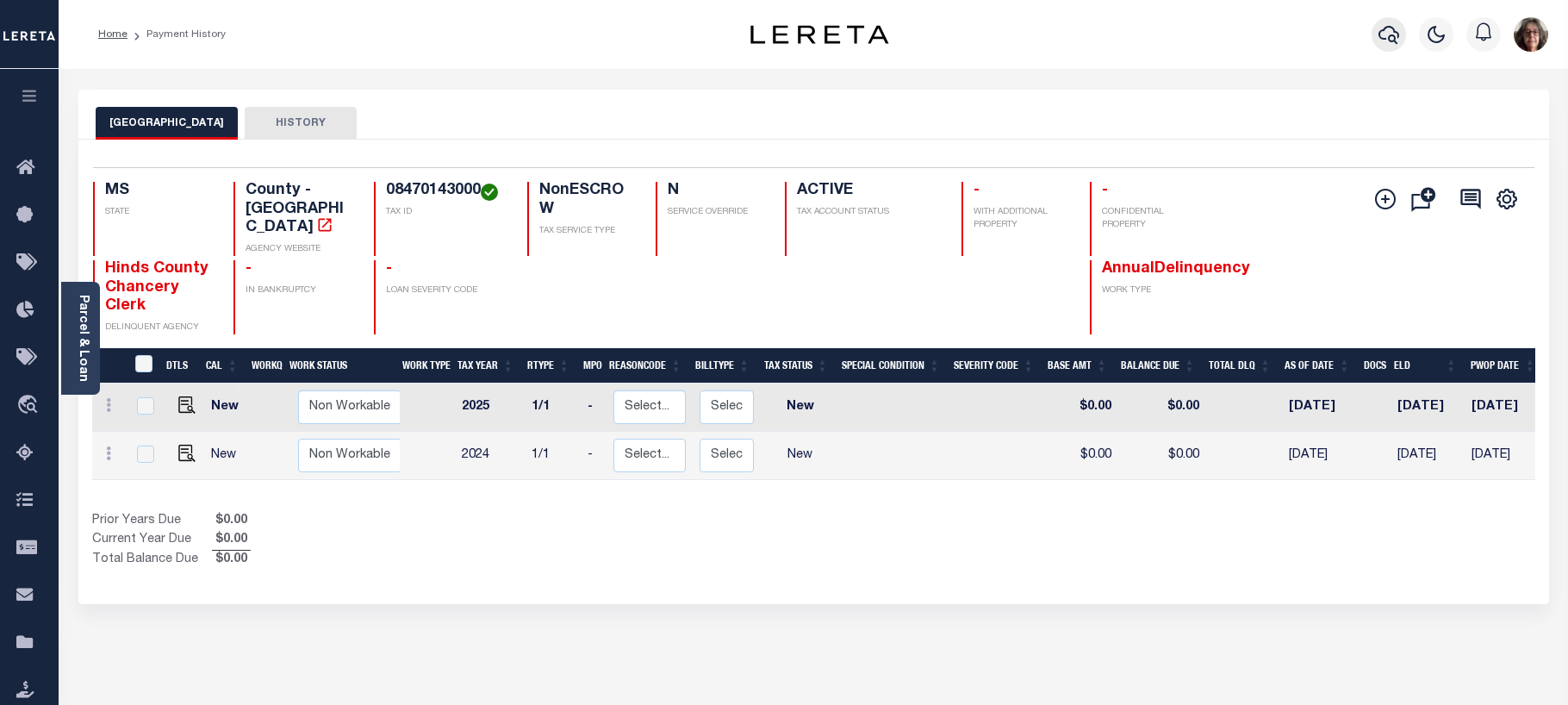
click at [1386, 31] on icon "button" at bounding box center [1389, 35] width 21 height 21
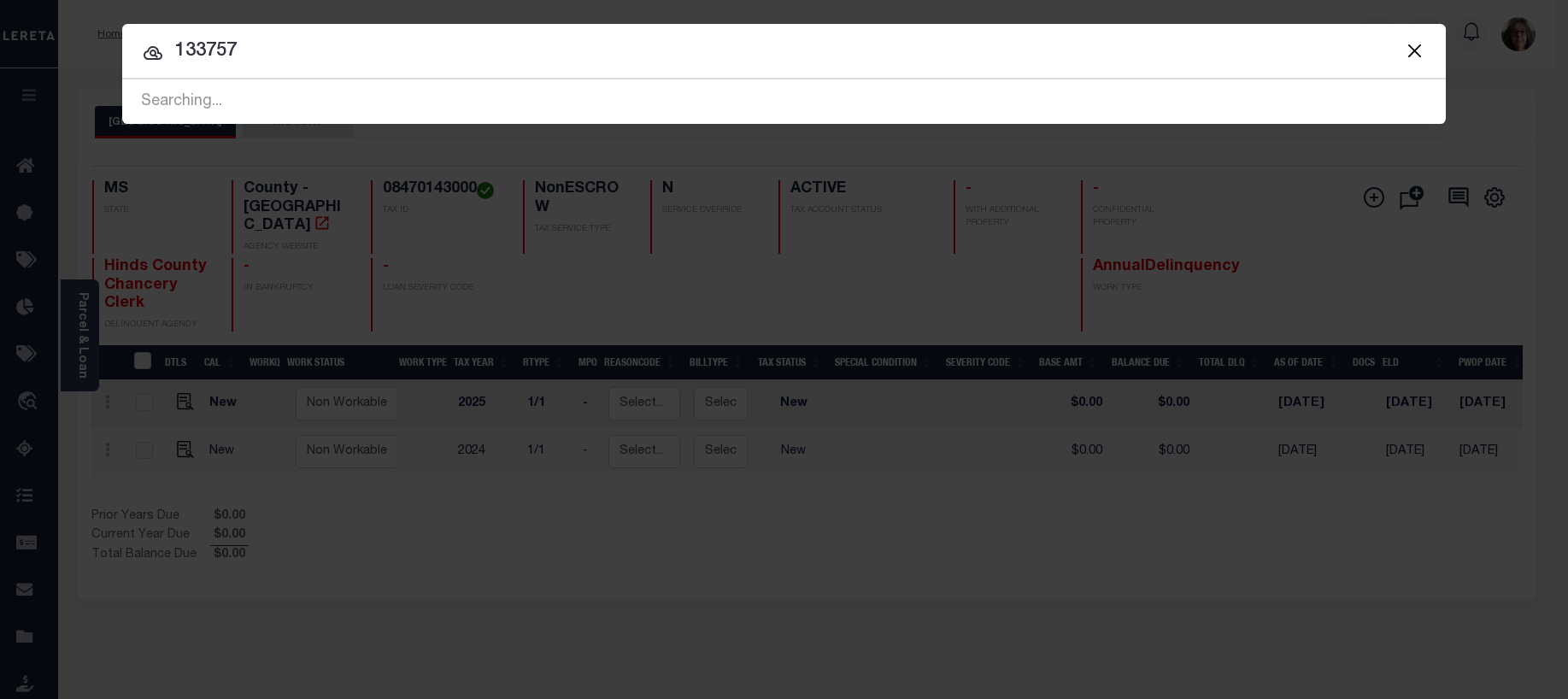
type input "133757"
